Goal: Task Accomplishment & Management: Complete application form

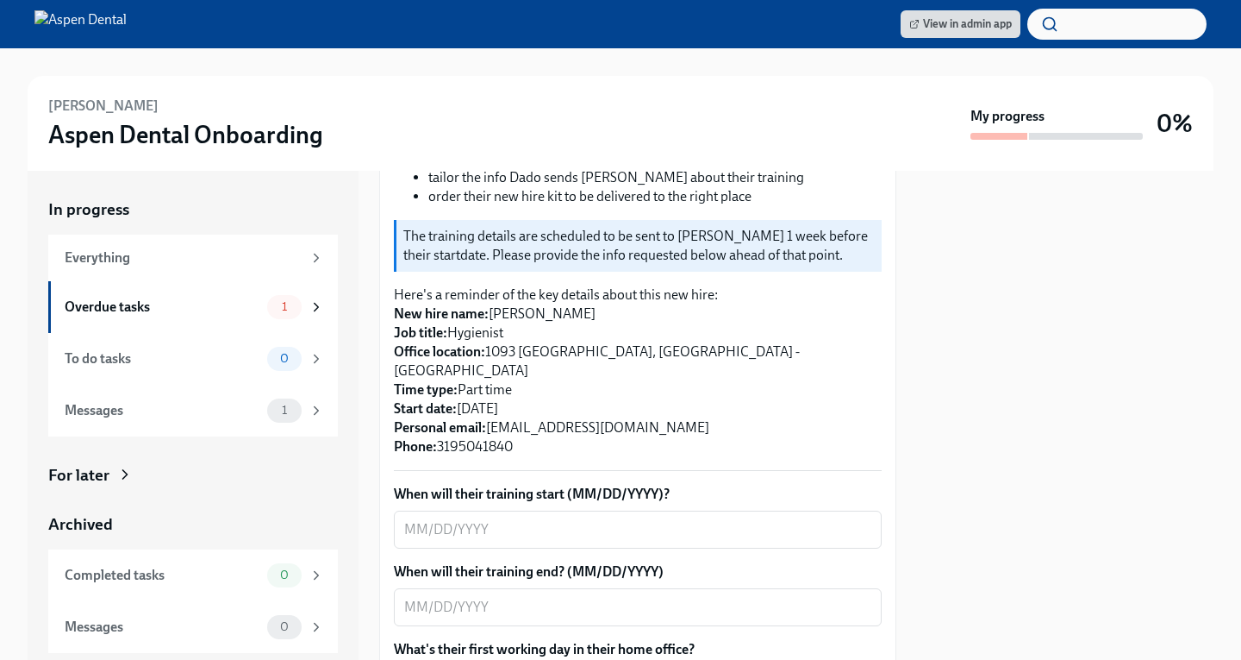
scroll to position [431, 0]
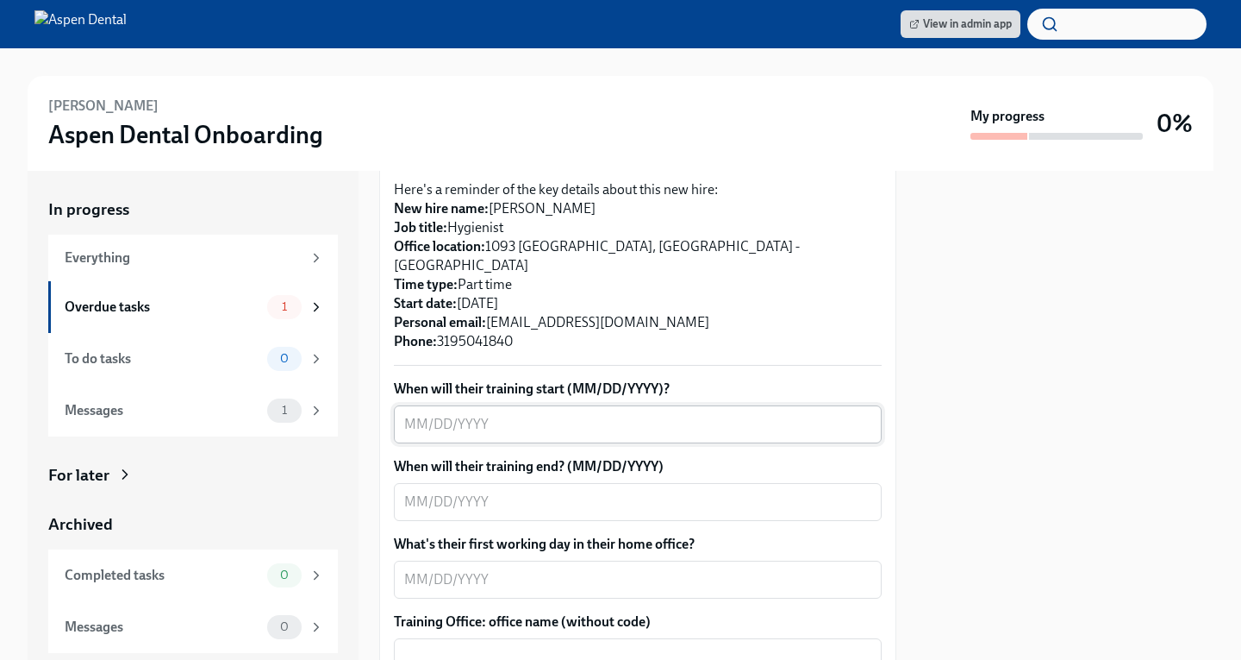
click at [472, 414] on textarea "When will their training start (MM/DD/YYYY)?" at bounding box center [637, 424] width 467 height 21
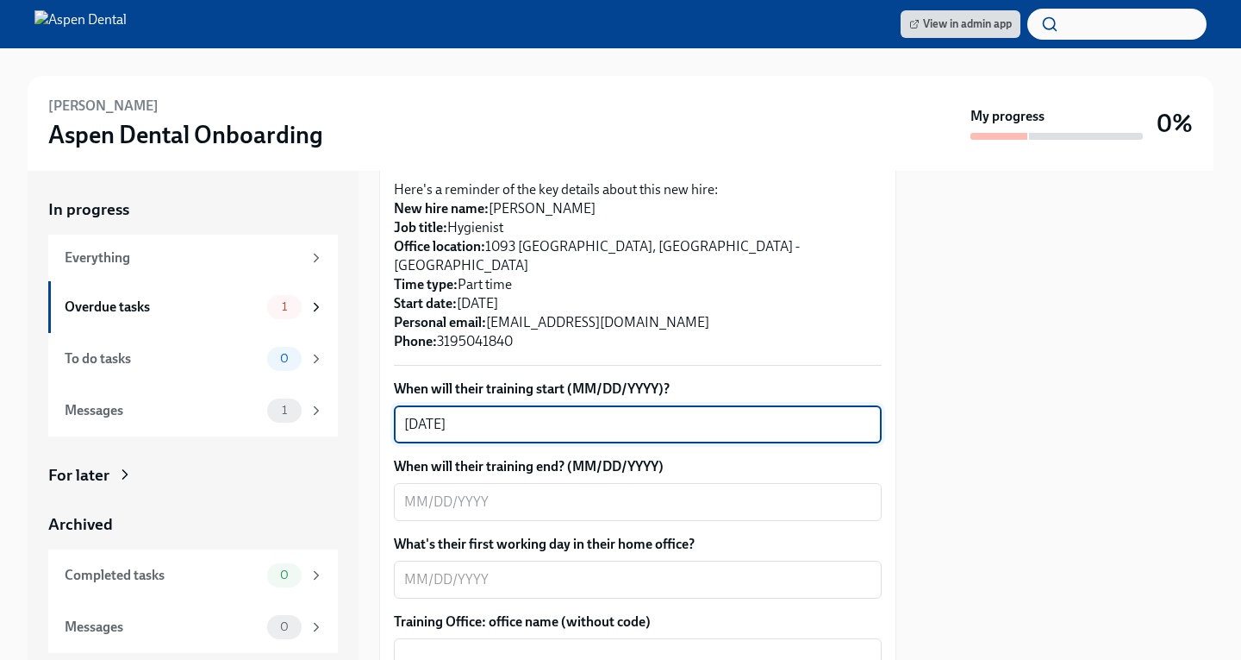
type textarea "[DATE]"
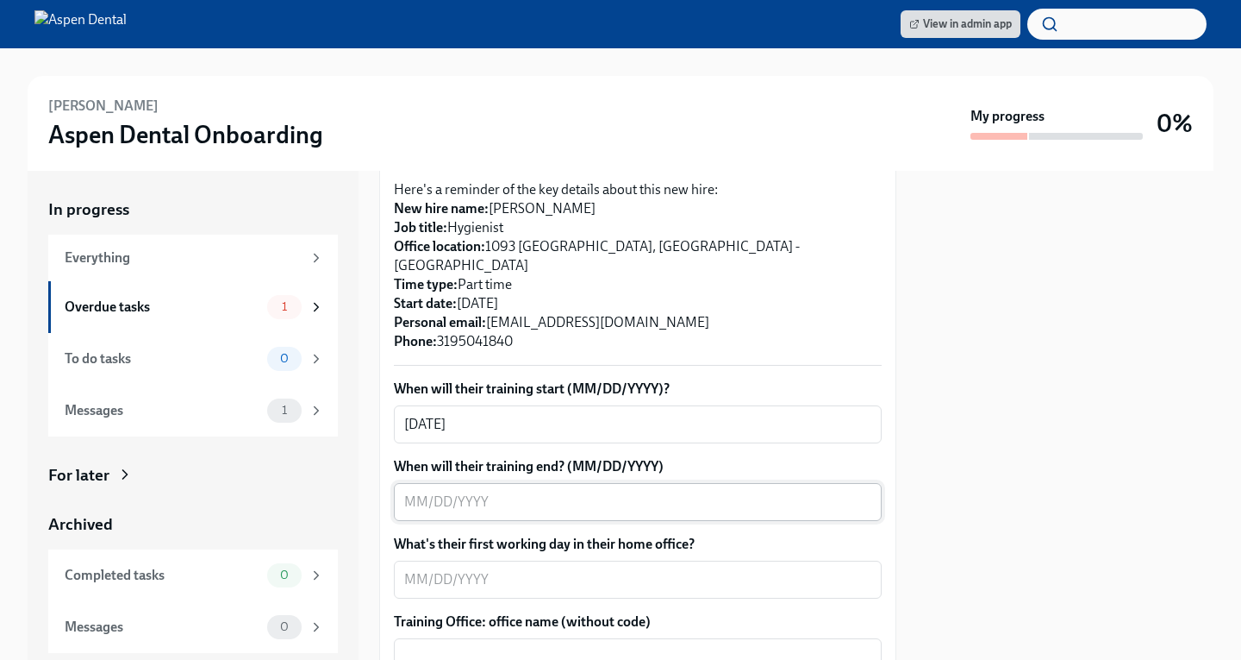
click at [464, 491] on textarea "When will their training end? (MM/DD/YYYY)" at bounding box center [637, 501] width 467 height 21
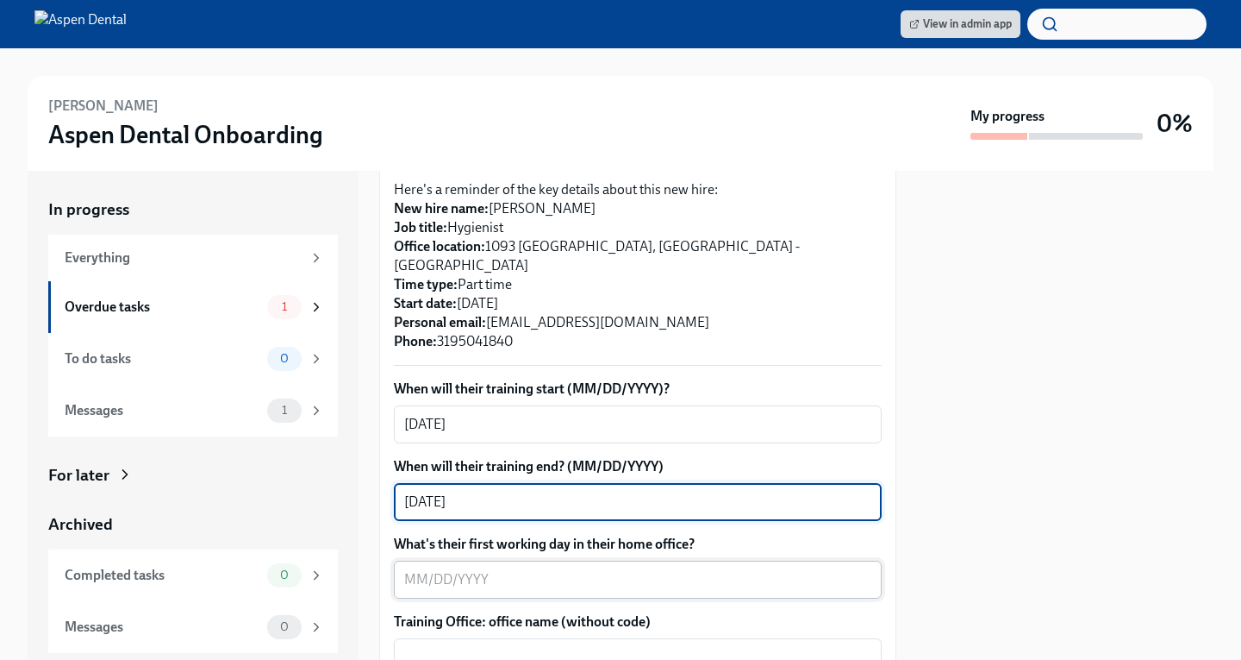
type textarea "[DATE]"
click at [476, 569] on textarea "What's their first working day in their home office?" at bounding box center [637, 579] width 467 height 21
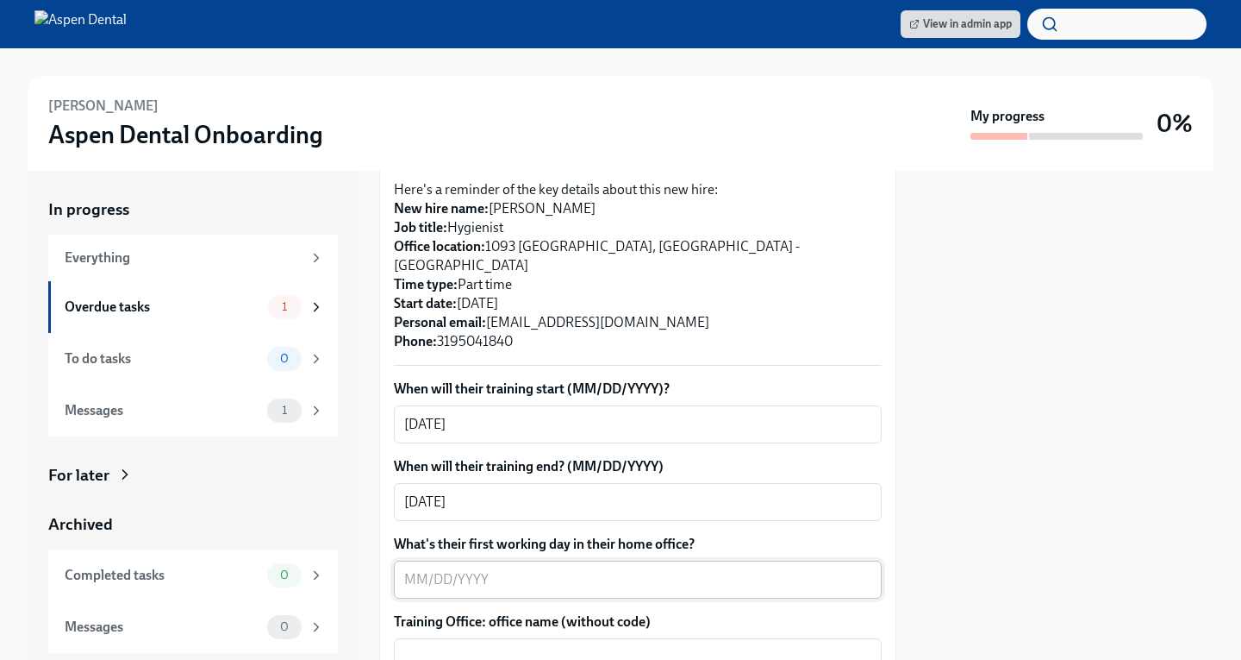
click at [412, 569] on textarea "What's their first working day in their home office?" at bounding box center [637, 579] width 467 height 21
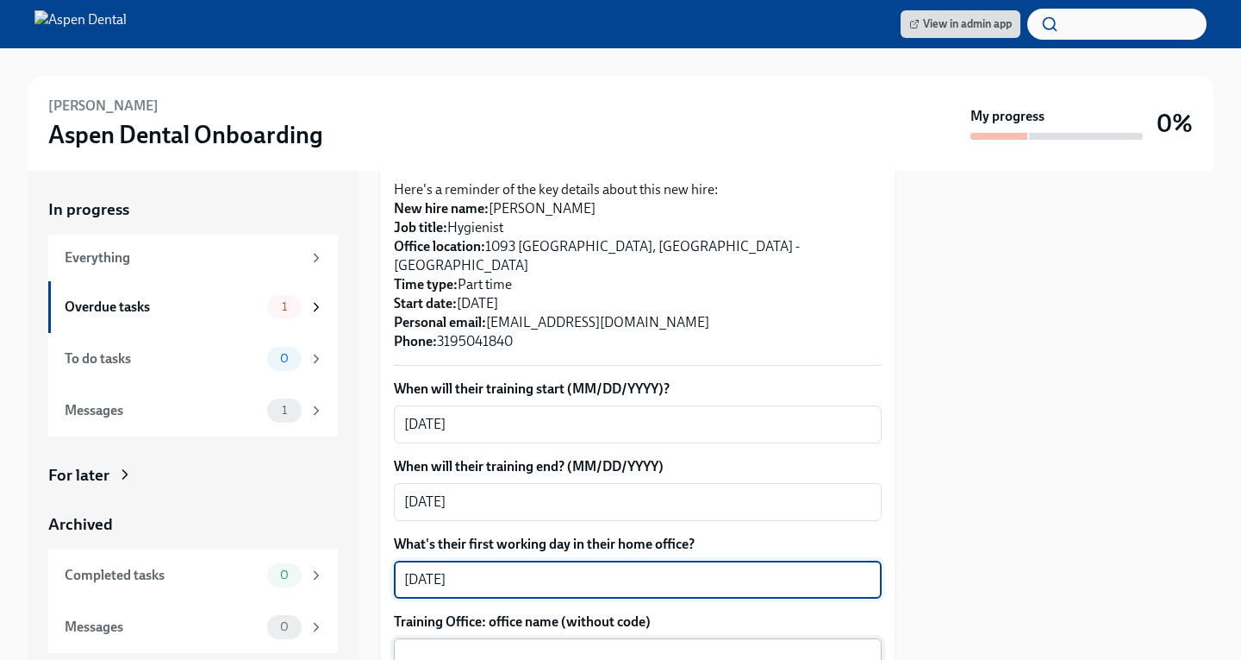
type textarea "[DATE]"
click at [507, 647] on textarea "Training Office: office name (without code)" at bounding box center [637, 657] width 467 height 21
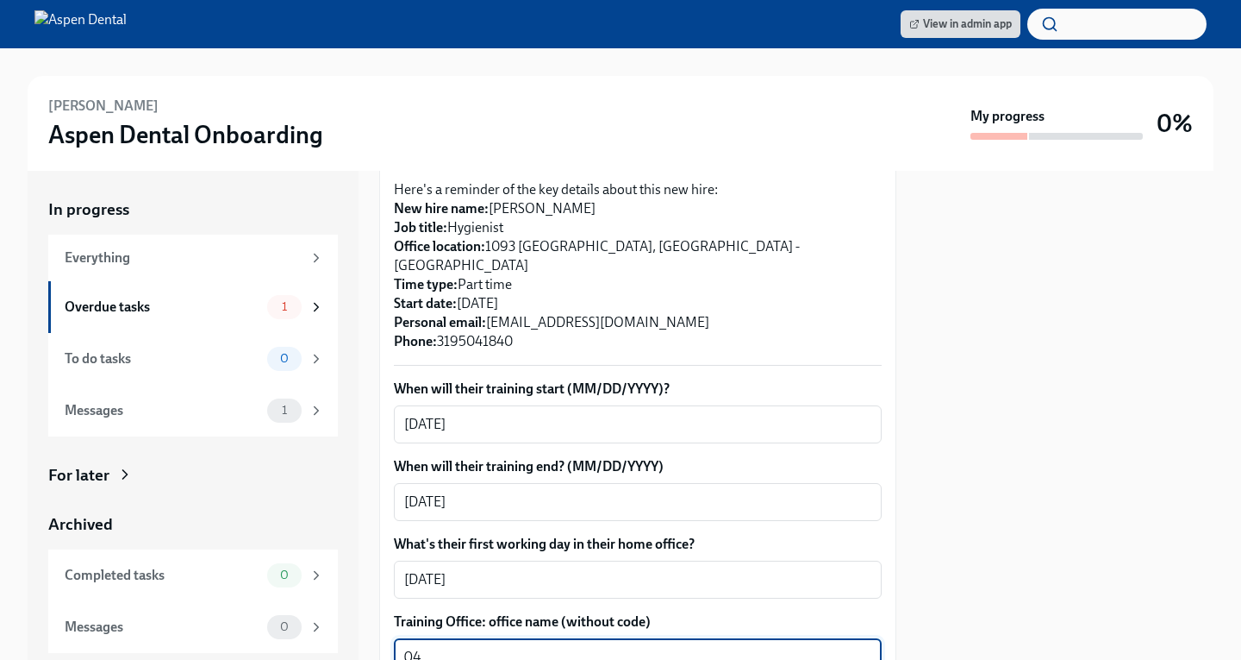
type textarea "0"
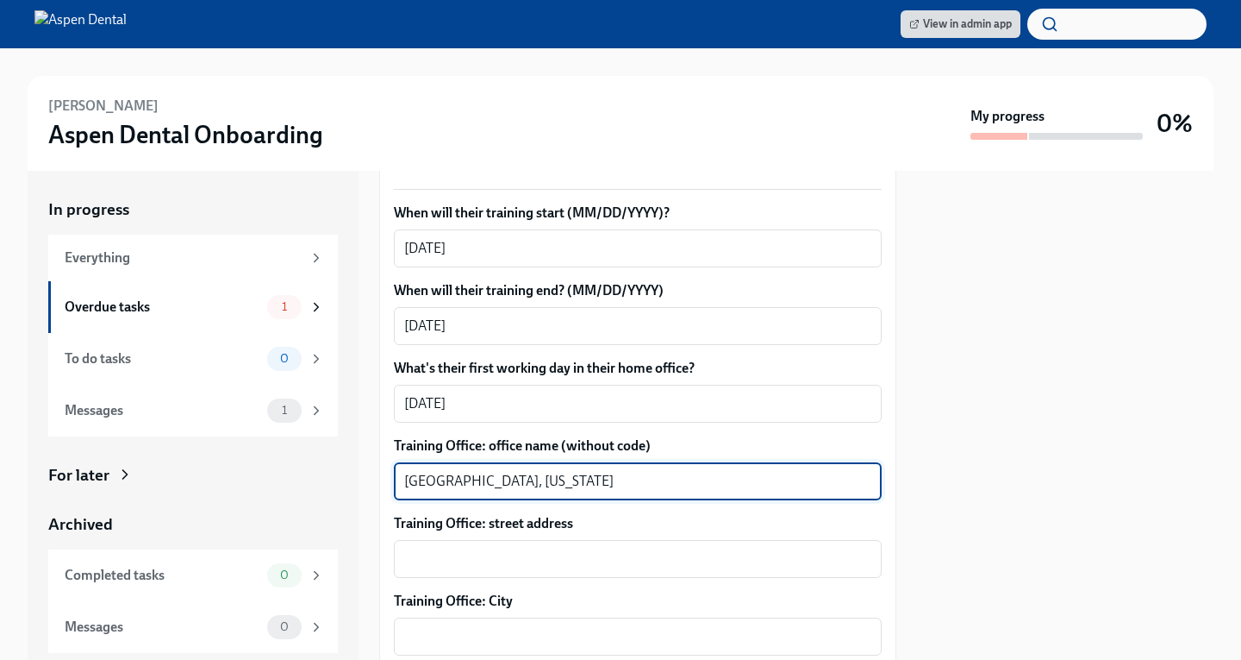
scroll to position [690, 0]
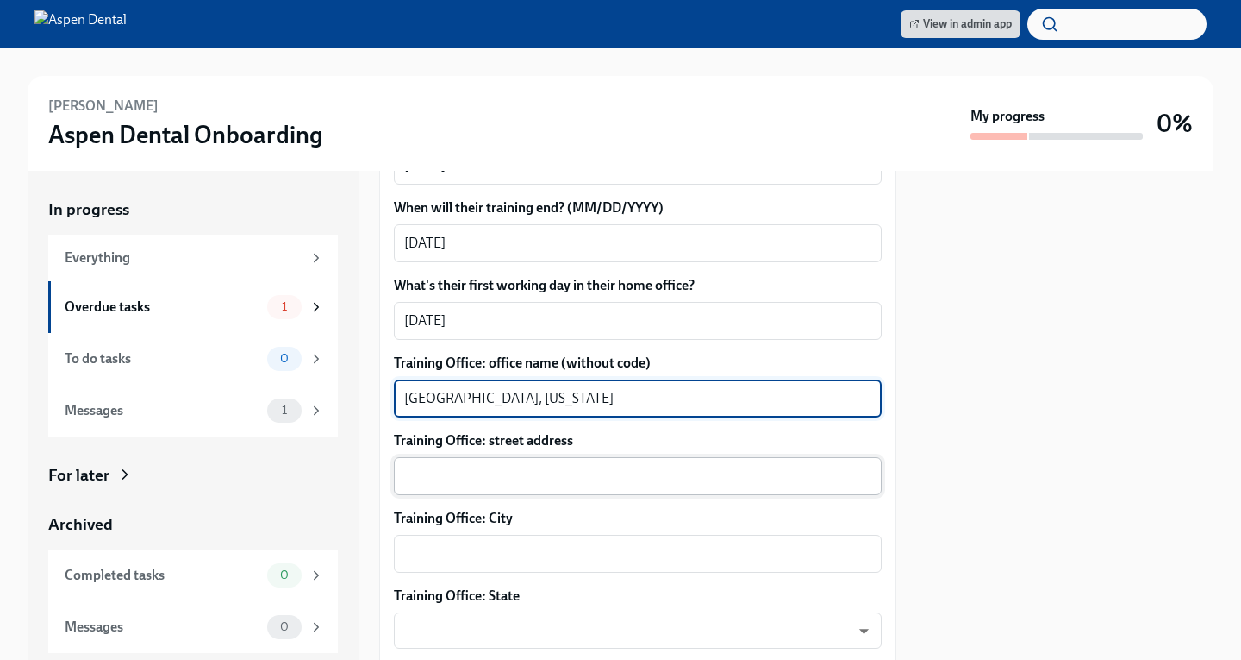
type textarea "[GEOGRAPHIC_DATA], [US_STATE]"
click at [472, 466] on textarea "Training Office: street address" at bounding box center [637, 476] width 467 height 21
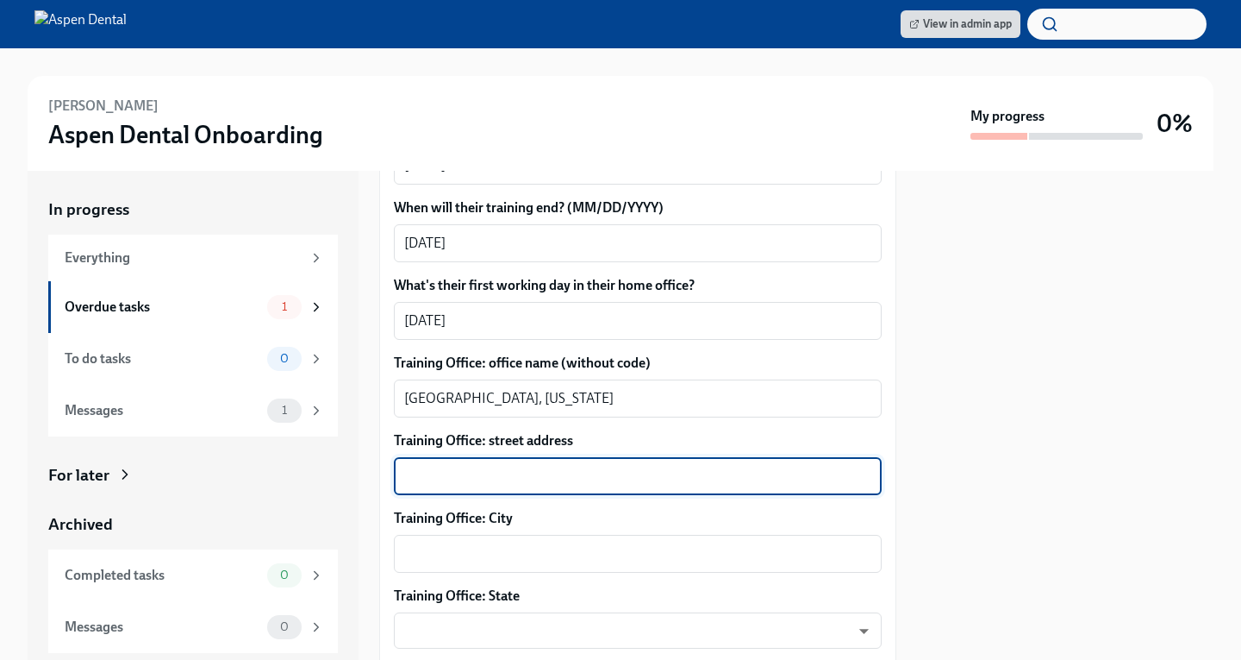
paste textarea "[STREET_ADDRESS]"
type textarea "[STREET_ADDRESS]"
click at [438, 543] on textarea "Training Office: City" at bounding box center [637, 553] width 467 height 21
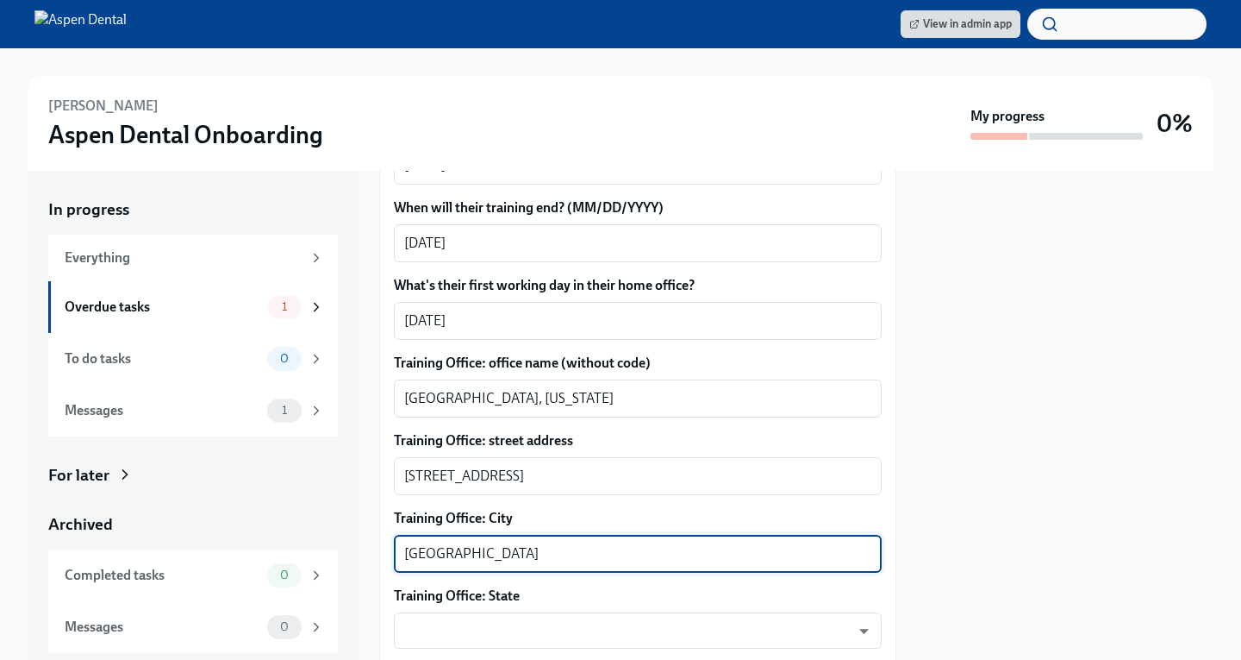
type textarea "[GEOGRAPHIC_DATA]"
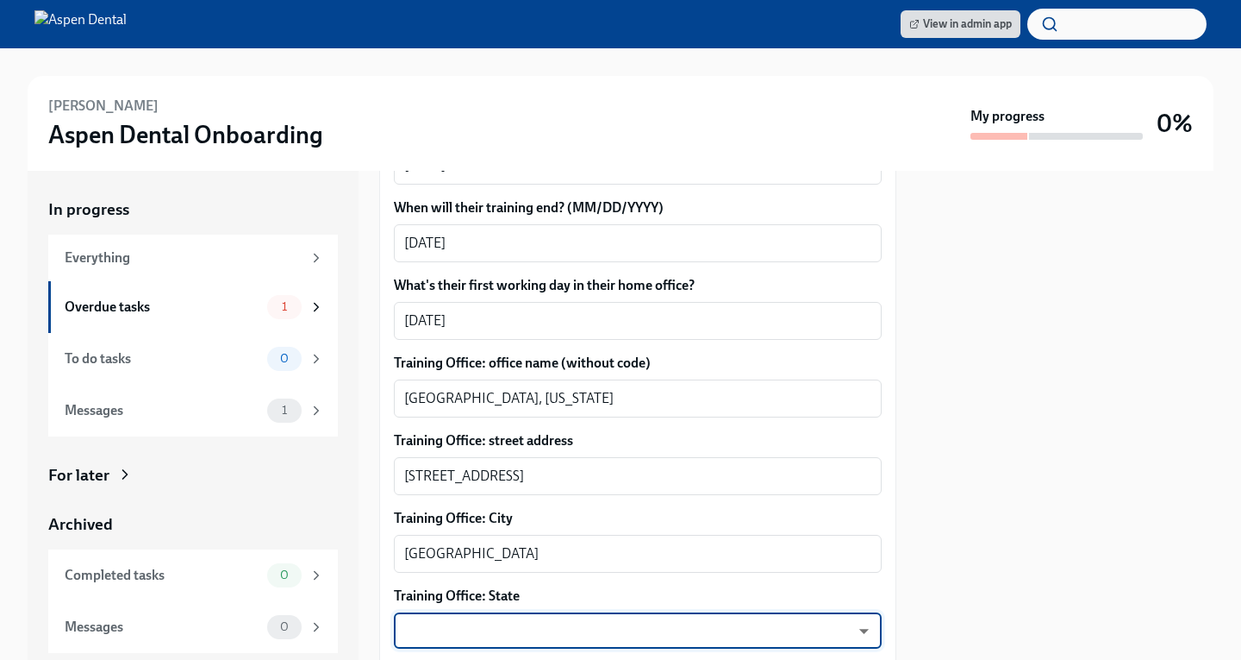
click at [486, 592] on body "View in admin app [PERSON_NAME] Aspen Dental Onboarding My progress 0% In progr…" at bounding box center [620, 330] width 1241 height 660
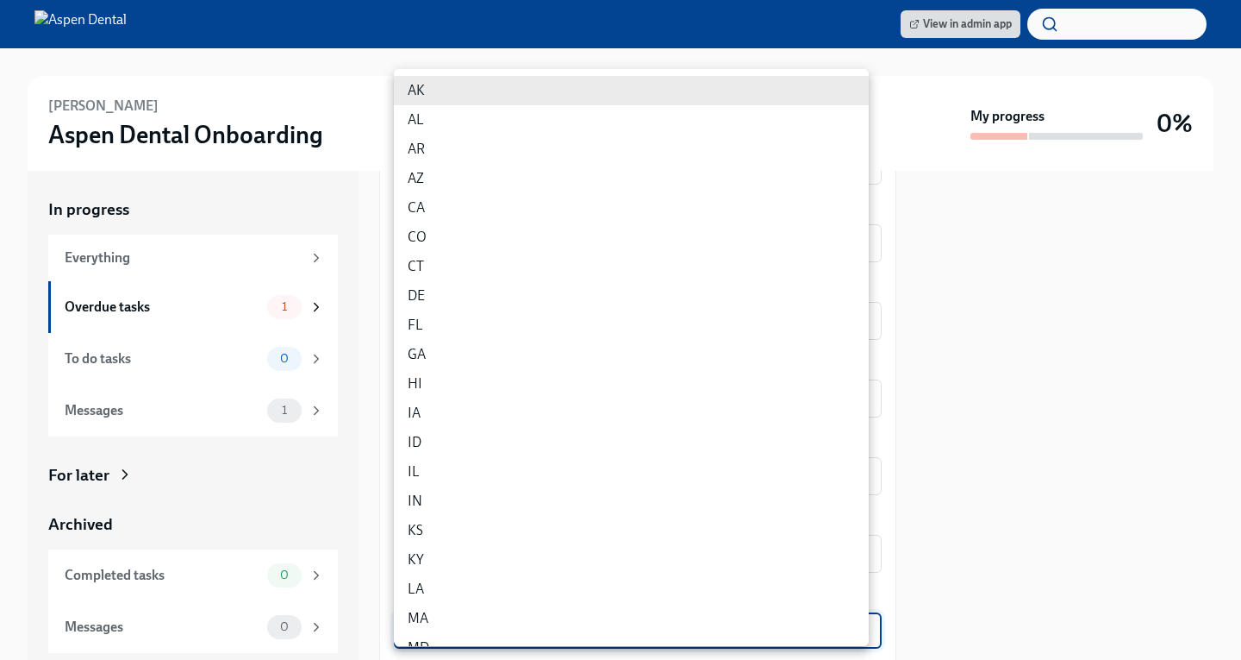
click at [440, 404] on li "IA" at bounding box center [631, 412] width 475 height 29
type input "2rIFmV7Fr"
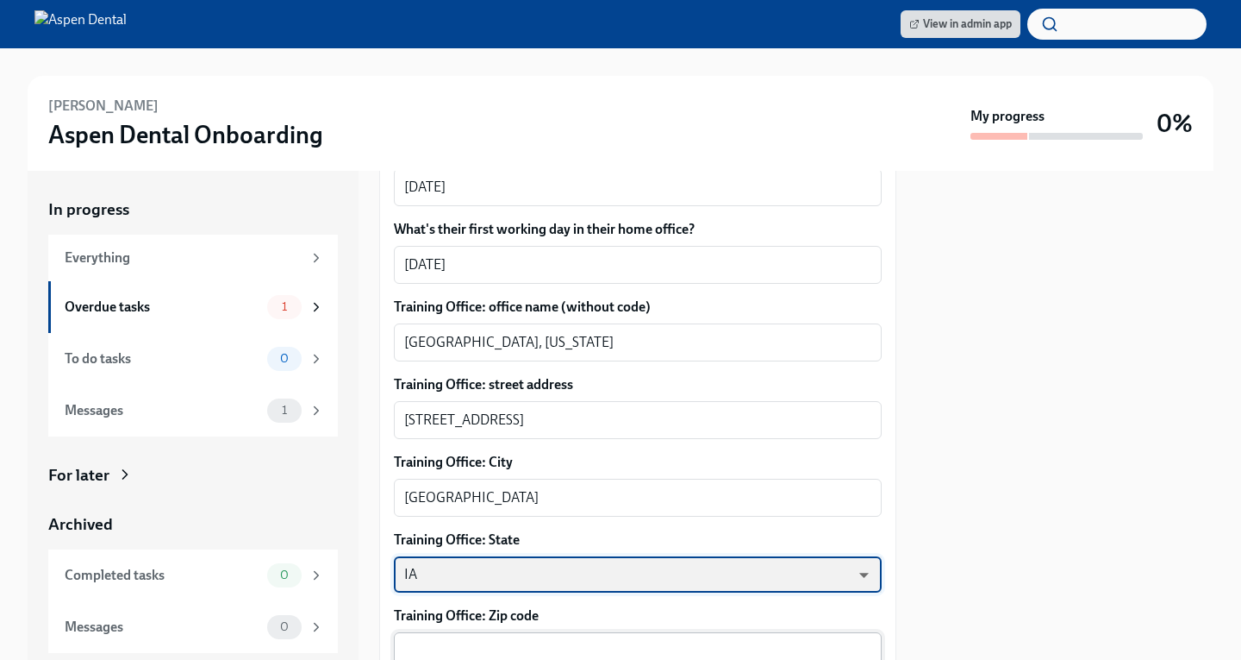
scroll to position [776, 0]
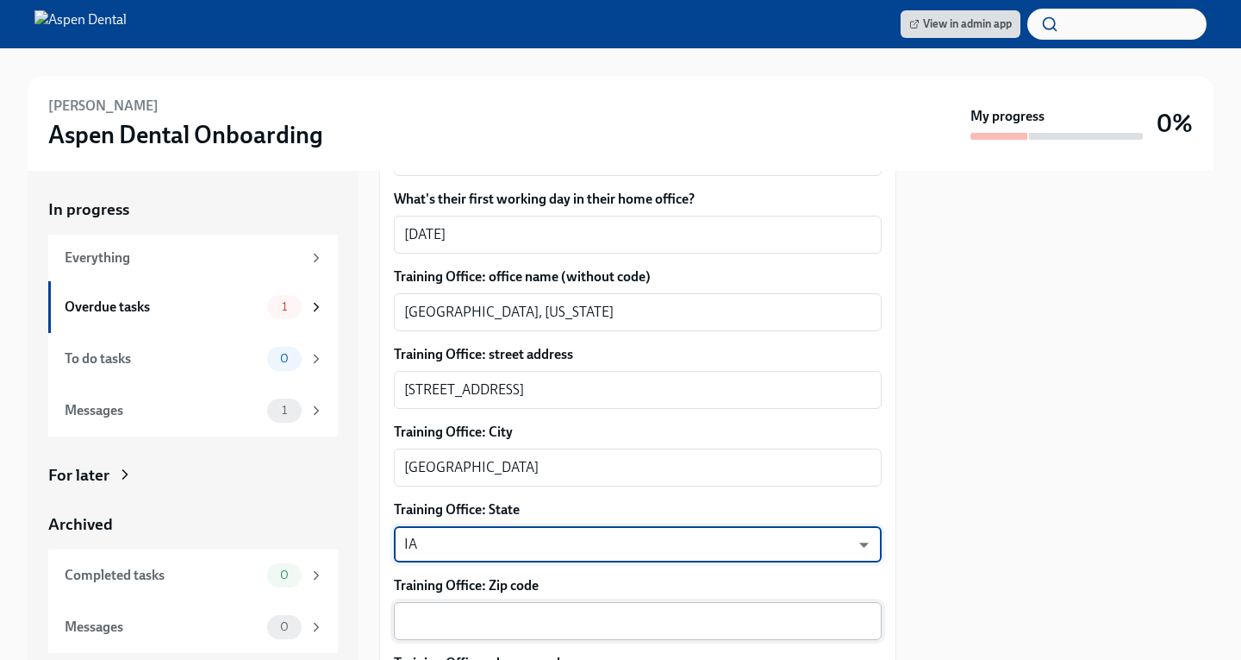
click at [445, 602] on div "x ​" at bounding box center [638, 621] width 488 height 38
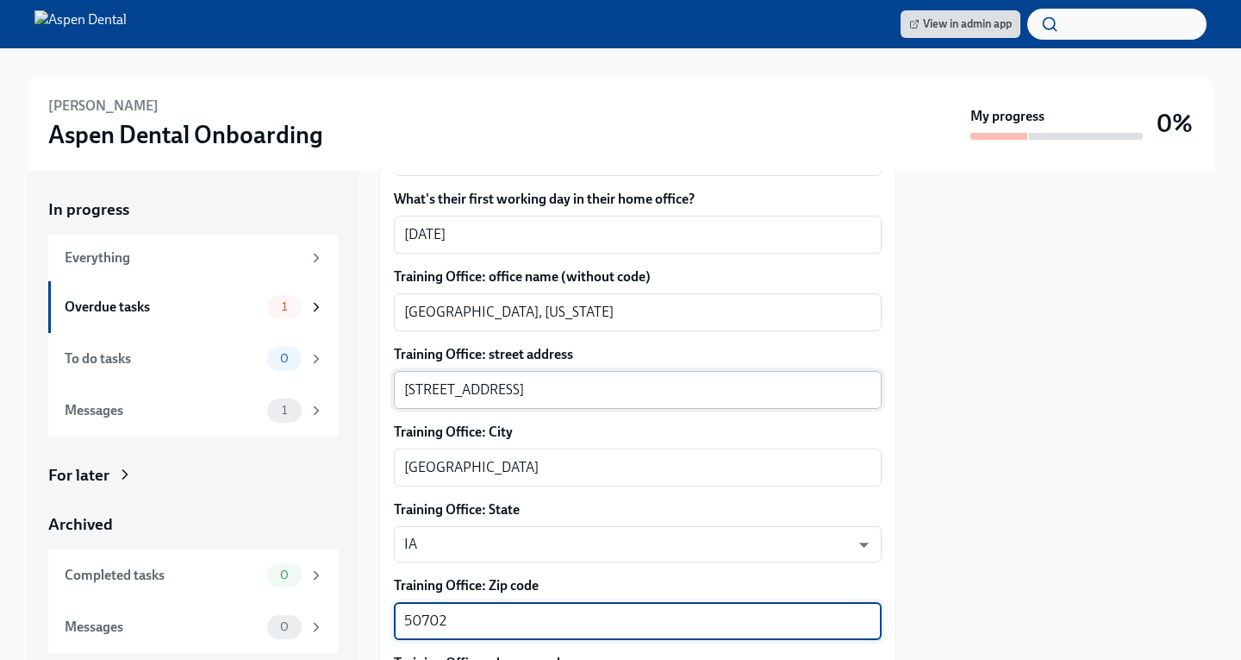
type textarea "50702"
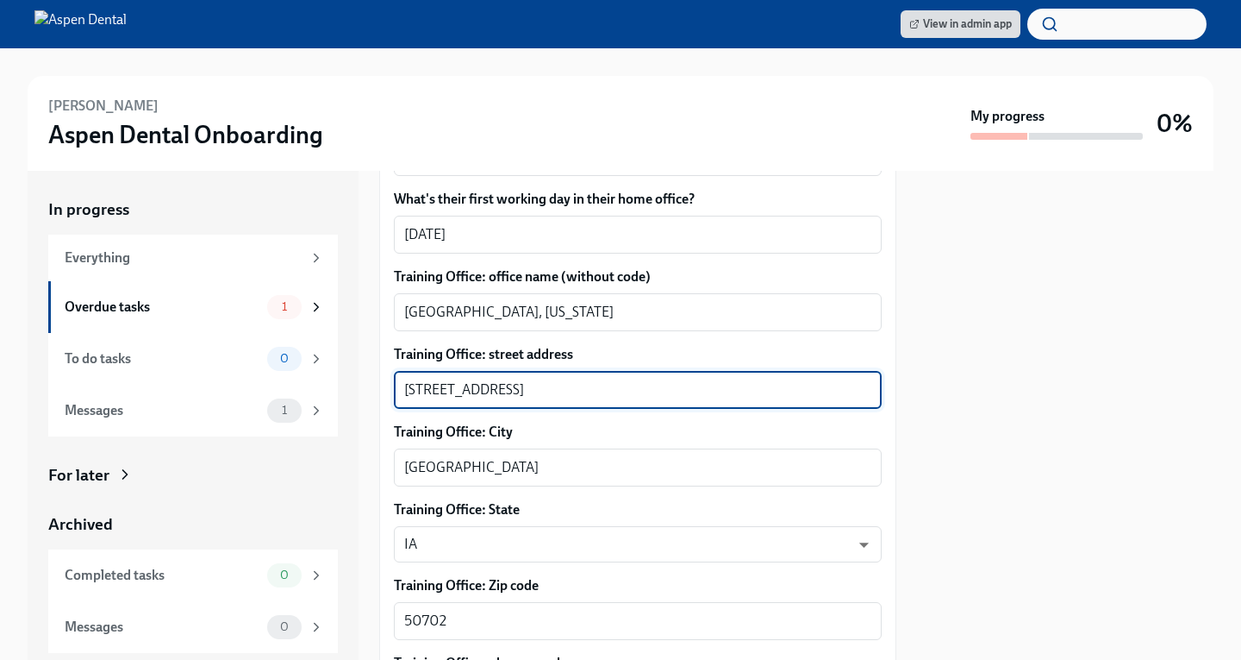
drag, startPoint x: 539, startPoint y: 347, endPoint x: 776, endPoint y: 398, distance: 242.5
click at [794, 371] on div "[STREET_ADDRESS] x ​" at bounding box center [638, 390] width 488 height 38
type textarea "[STREET_ADDRESS]"
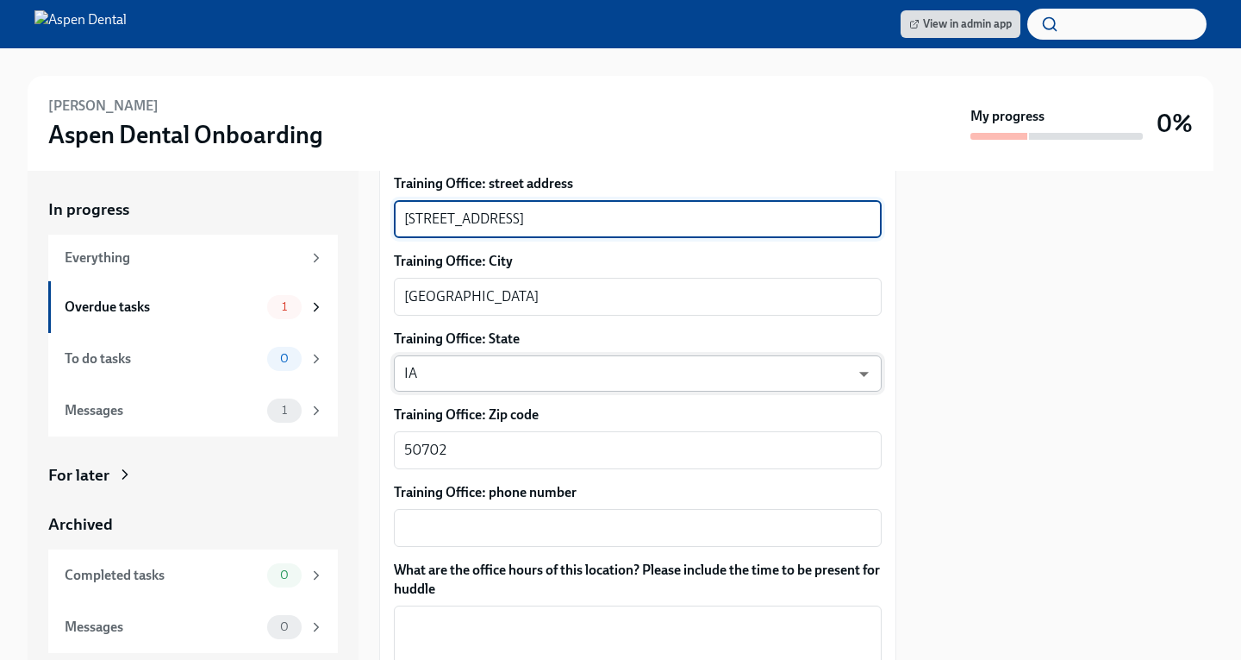
scroll to position [948, 0]
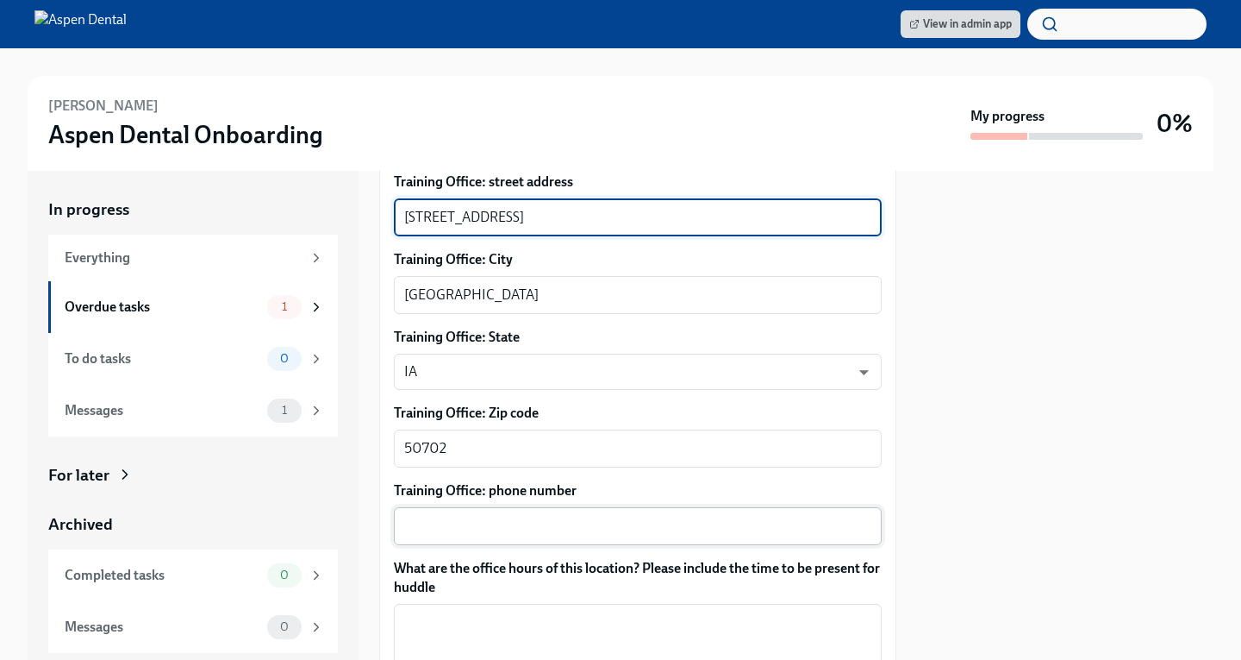
click at [459, 516] on textarea "Training Office: phone number" at bounding box center [637, 526] width 467 height 21
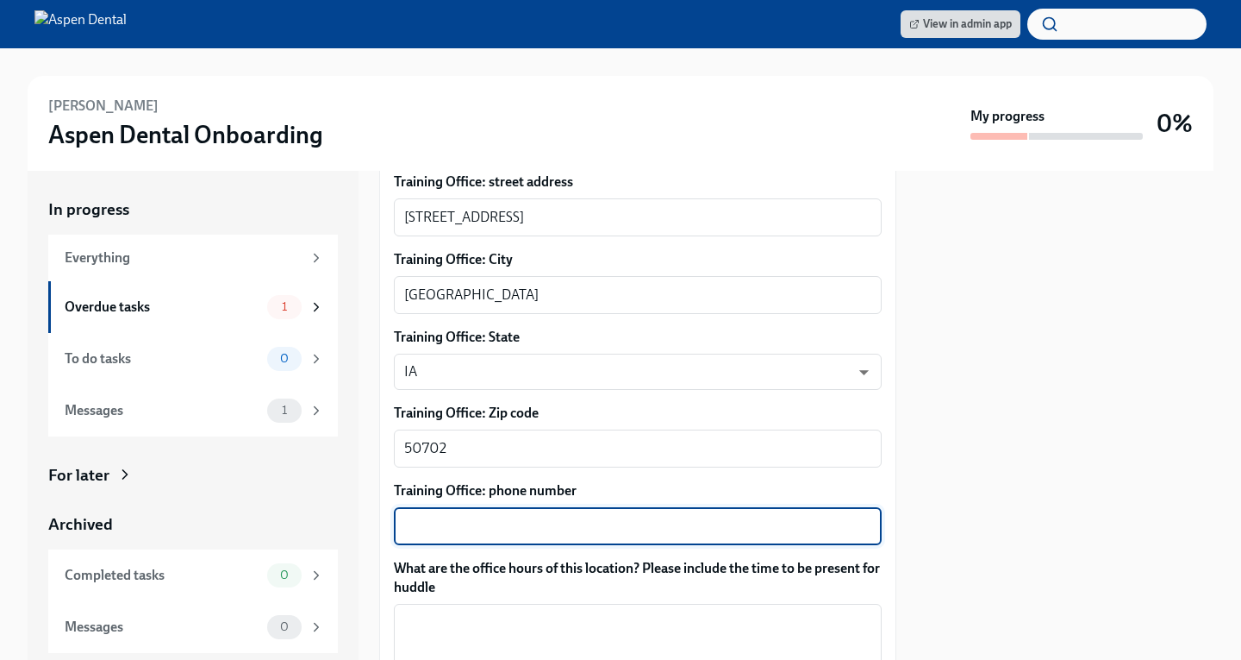
paste textarea "[PHONE_NUMBER]"
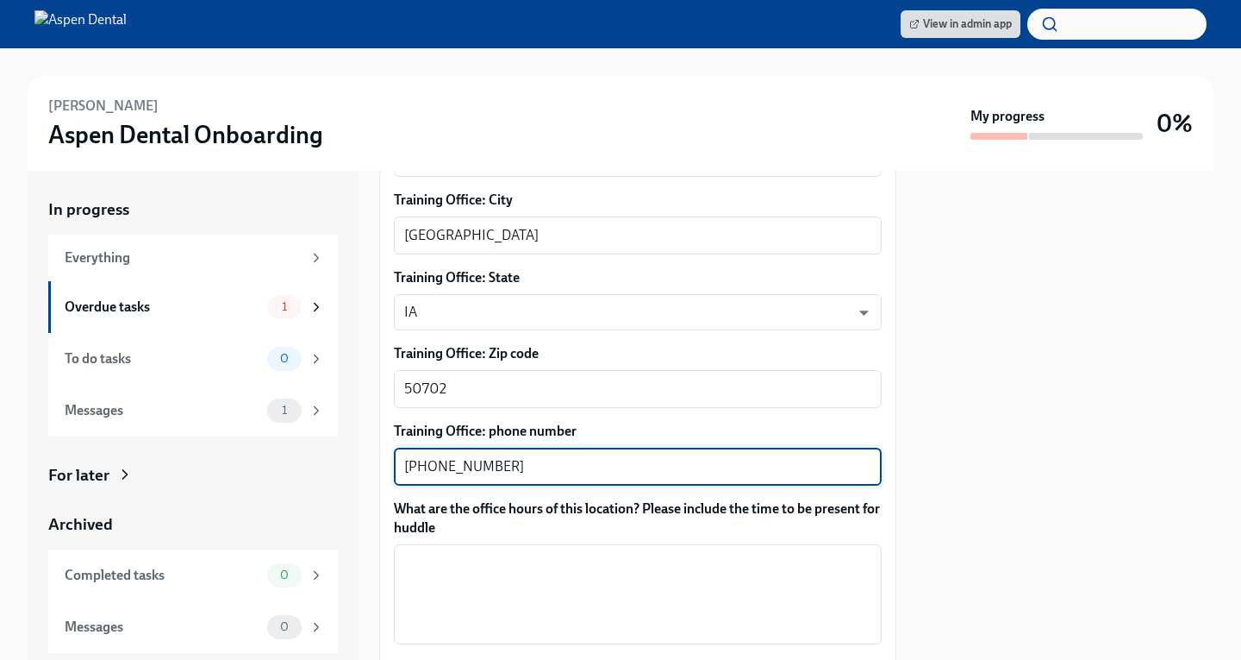
scroll to position [1121, 0]
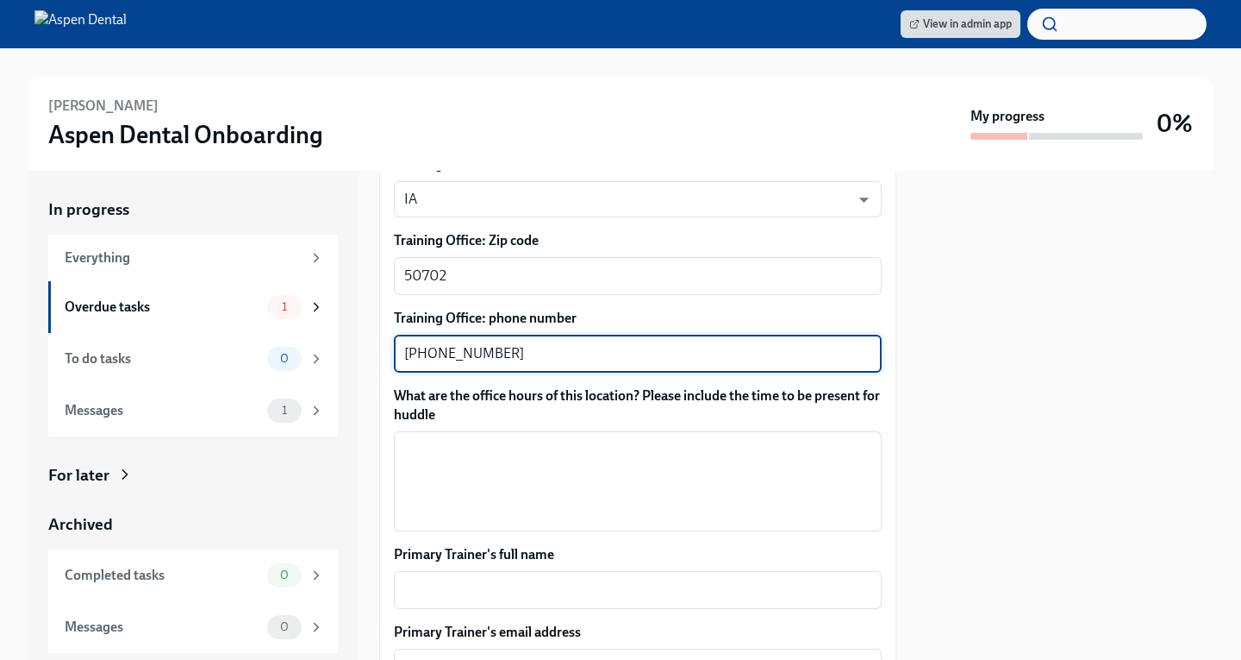
type textarea "[PHONE_NUMBER]"
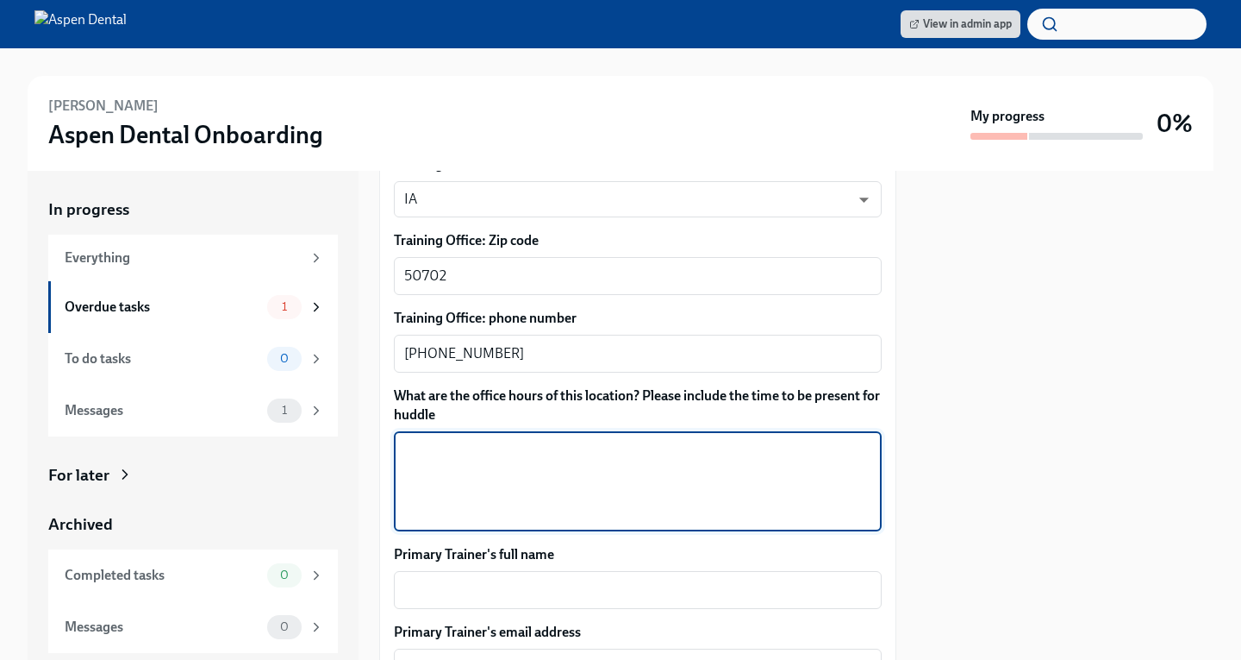
click at [461, 440] on textarea "What are the office hours of this location? Please include the time to be prese…" at bounding box center [637, 481] width 467 height 83
drag, startPoint x: 473, startPoint y: 436, endPoint x: 378, endPoint y: 441, distance: 95.8
click at [378, 441] on div "In progress Everything Overdue tasks 1 To do tasks 0 Messages 1 For later Archi…" at bounding box center [621, 415] width 1186 height 489
type textarea "8:00am to 5:00pm Mon-Thur 7:00am to 12:00pm Fridays Saturdays as needed"
click at [515, 579] on textarea "Primary Trainer's full name" at bounding box center [637, 589] width 467 height 21
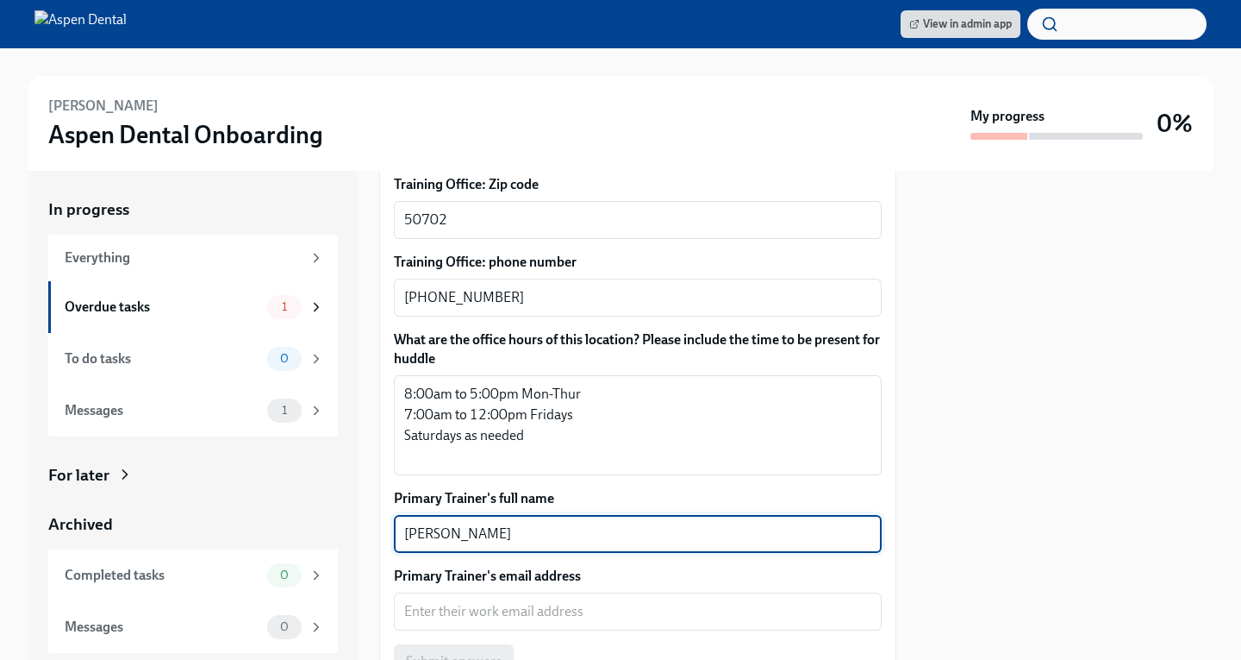
scroll to position [1207, 0]
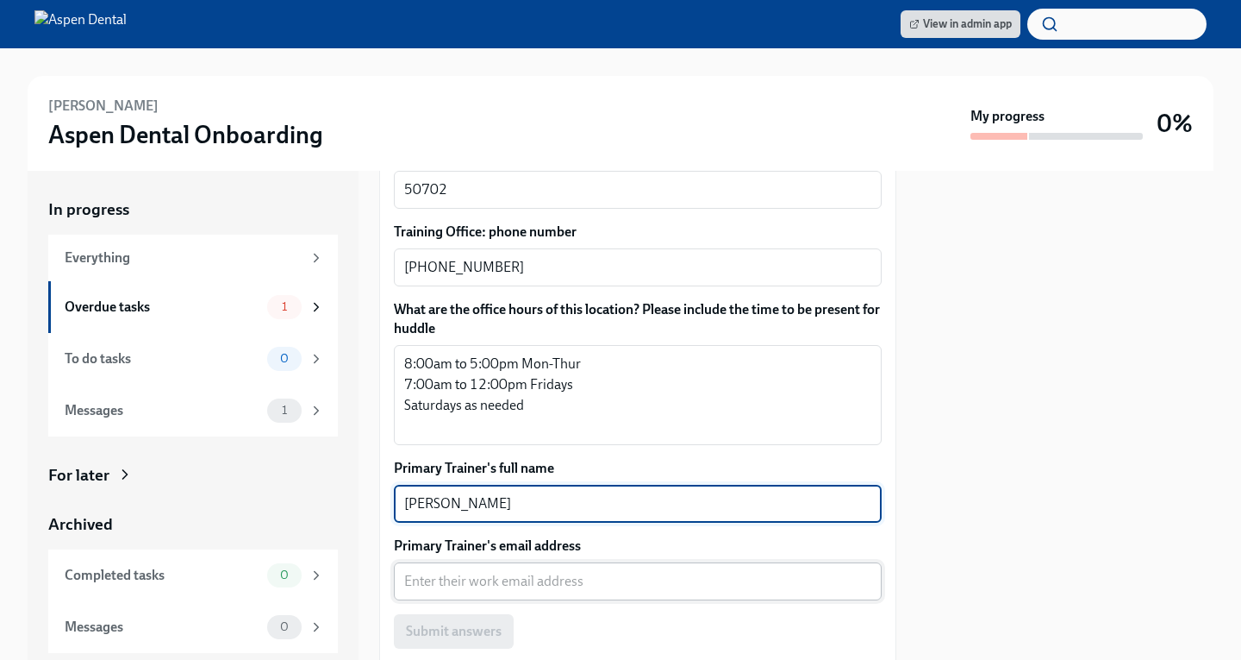
type textarea "[PERSON_NAME]"
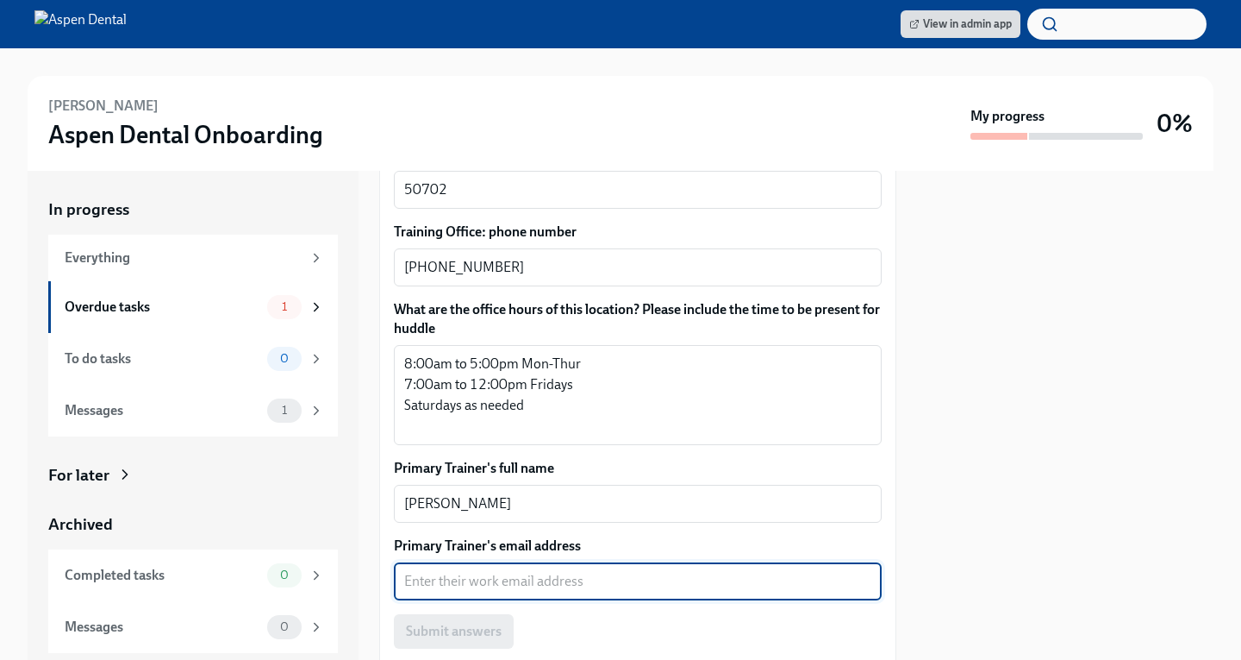
click at [541, 571] on textarea "Primary Trainer's email address" at bounding box center [637, 581] width 467 height 21
paste textarea "[EMAIL_ADDRESS][PERSON_NAME][DOMAIN_NAME]"
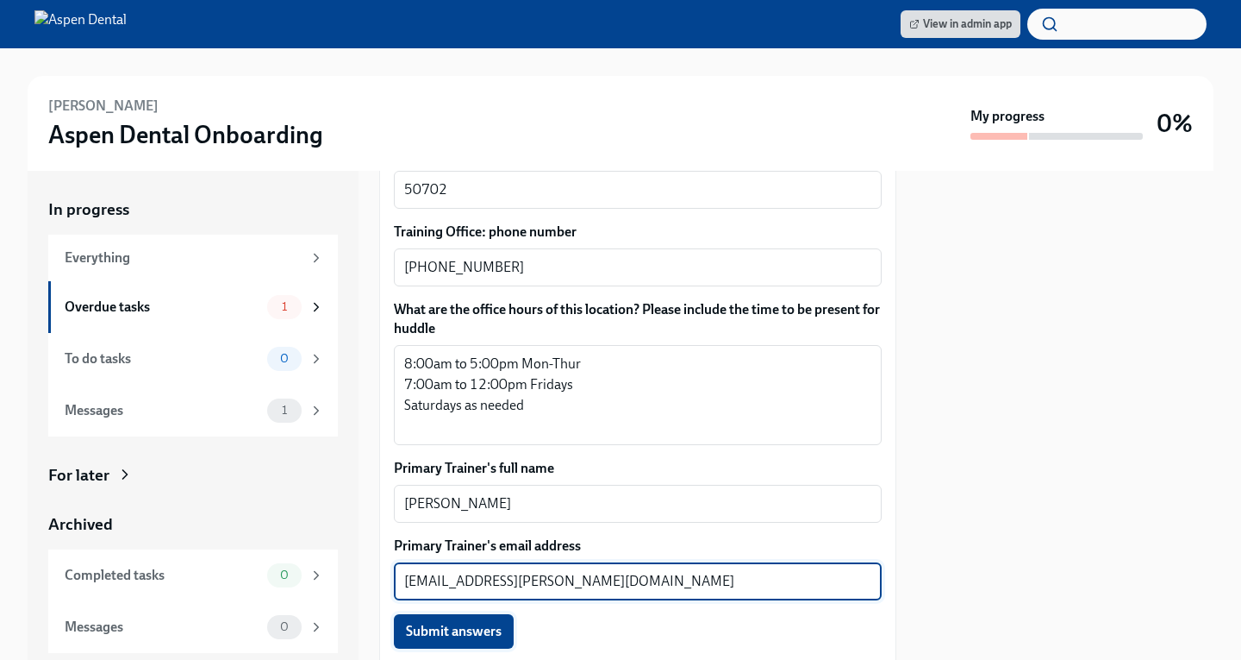
type textarea "[EMAIL_ADDRESS][PERSON_NAME][DOMAIN_NAME]"
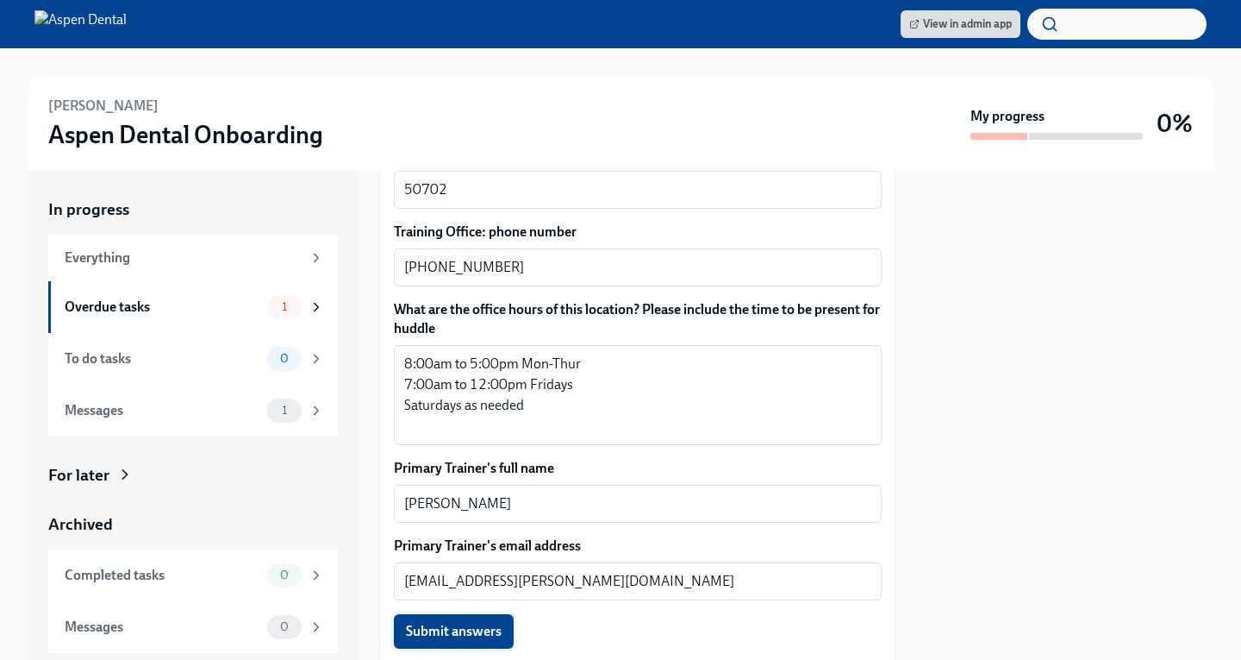
click at [453, 622] on span "Submit answers" at bounding box center [454, 630] width 96 height 17
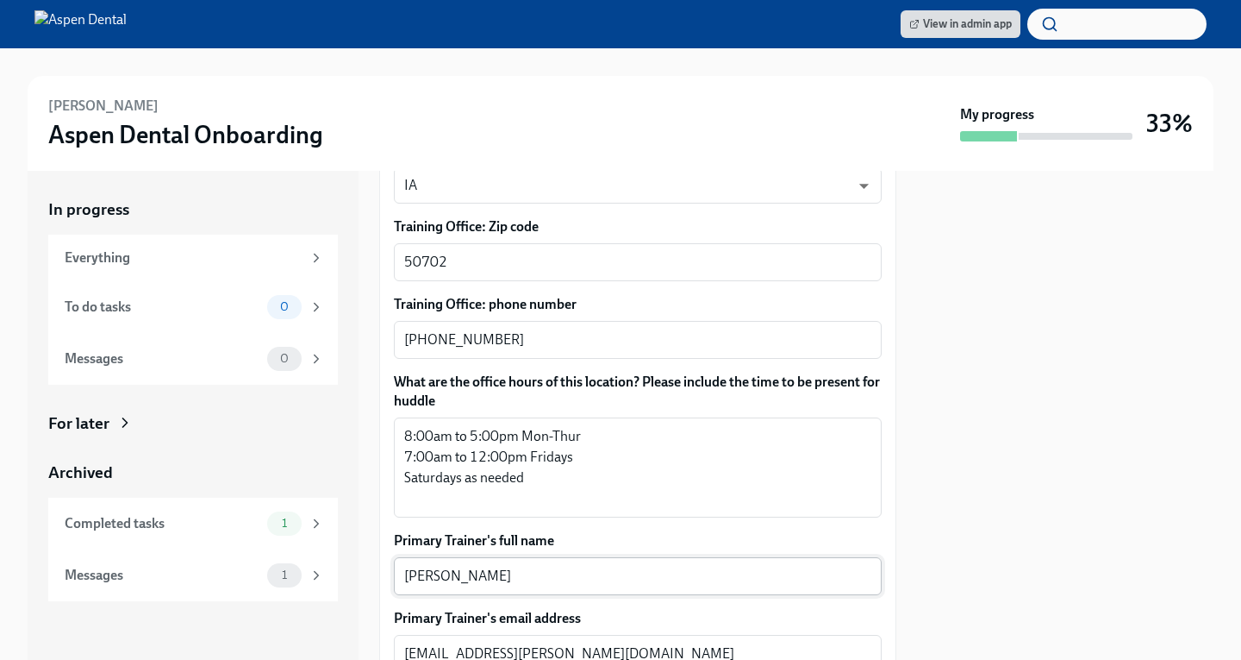
scroll to position [1160, 0]
click at [568, 427] on textarea "8:00am to 5:00pm Mon-Thur 7:00am to 12:00pm Fridays Saturdays as needed" at bounding box center [637, 468] width 467 height 83
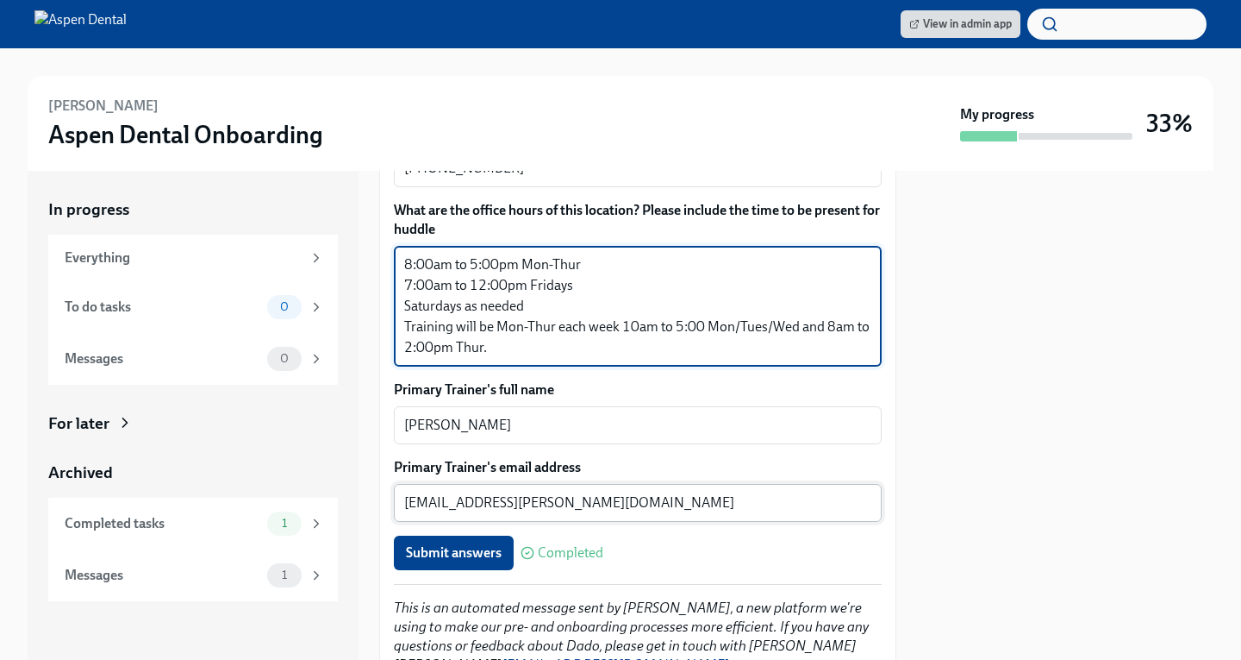
scroll to position [1353, 0]
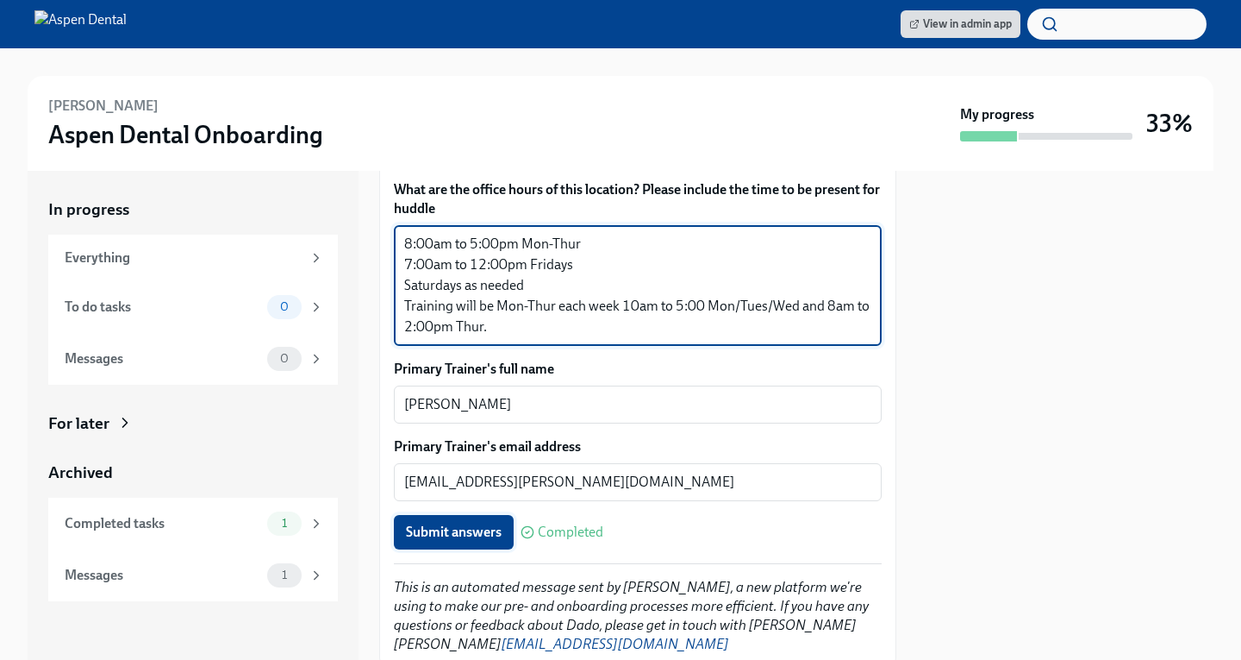
type textarea "8:00am to 5:00pm Mon-Thur 7:00am to 12:00pm Fridays Saturdays as needed Trainin…"
click at [417, 515] on button "Submit answers" at bounding box center [454, 532] width 120 height 34
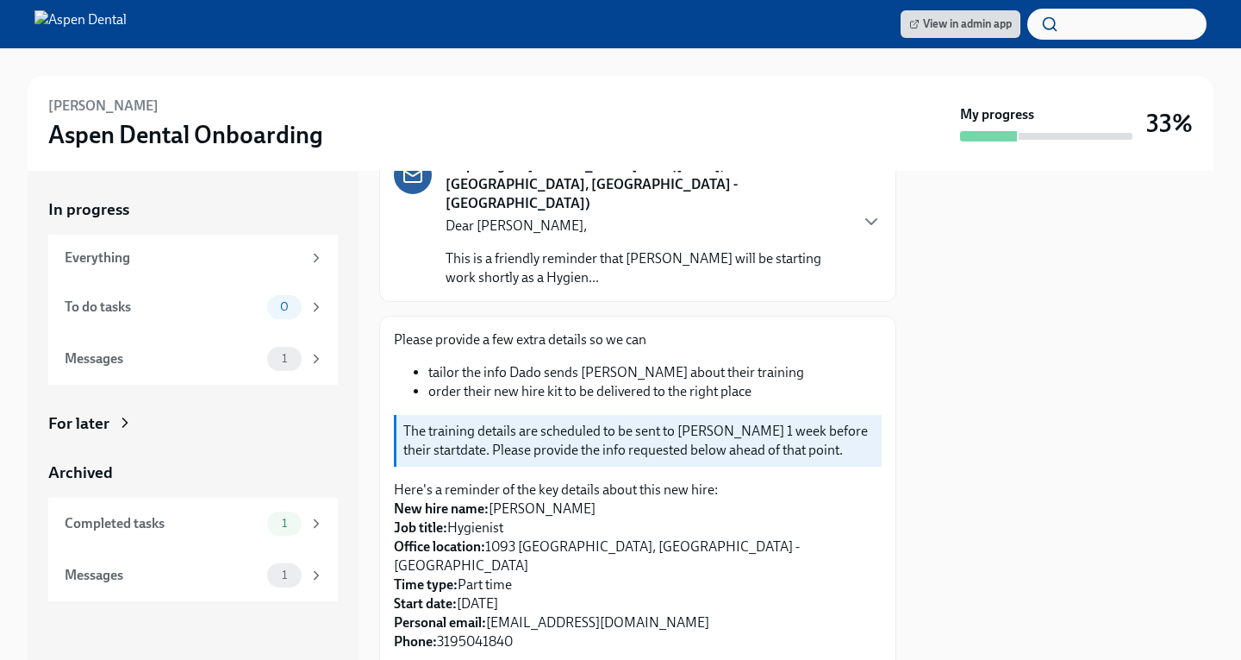
scroll to position [0, 0]
